Goal: Transaction & Acquisition: Purchase product/service

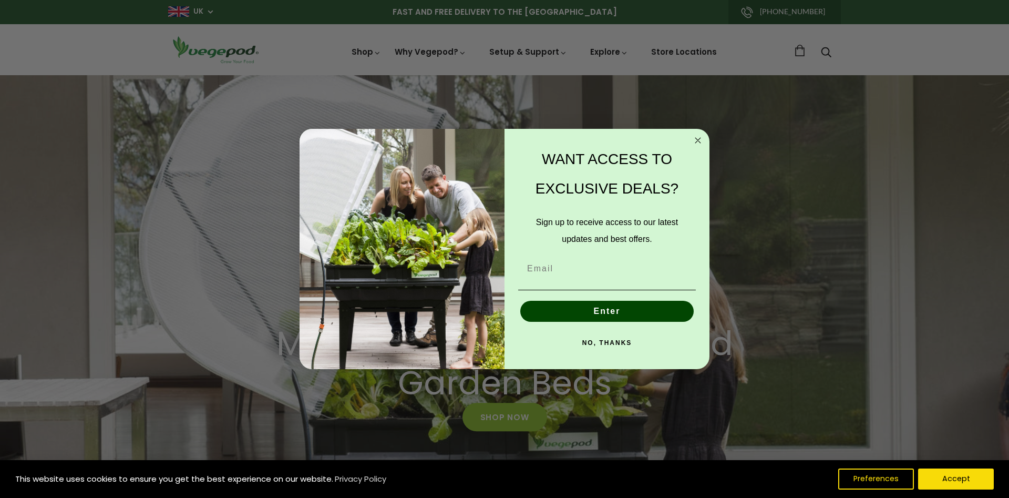
drag, startPoint x: 267, startPoint y: 101, endPoint x: 238, endPoint y: 118, distance: 33.6
click at [696, 140] on circle "Close dialog" at bounding box center [698, 140] width 12 height 12
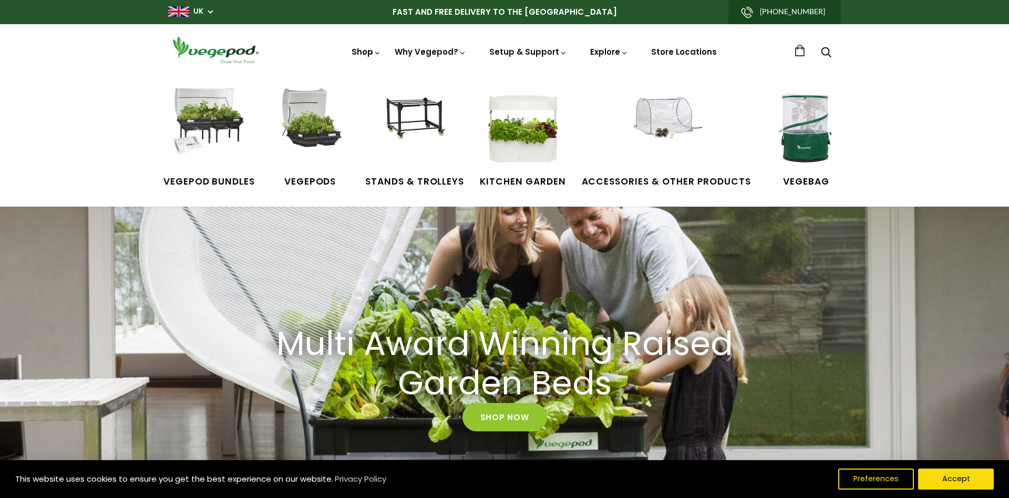
click at [378, 54] on icon at bounding box center [377, 53] width 8 height 8
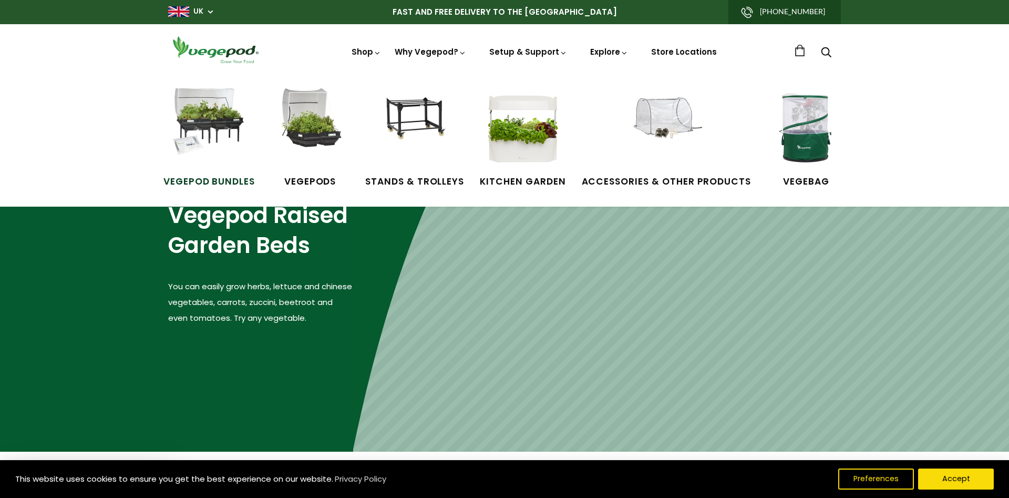
click at [224, 138] on img at bounding box center [209, 127] width 79 height 79
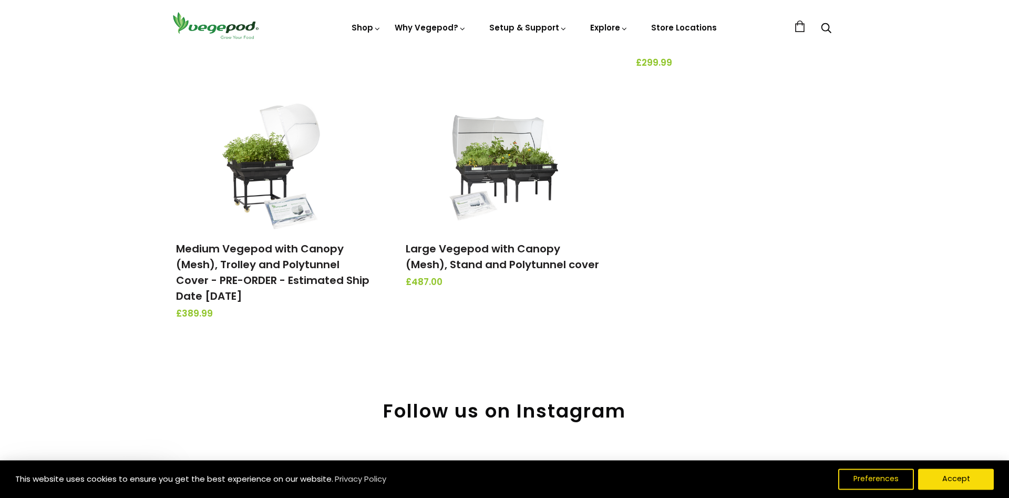
scroll to position [322, 0]
